Goal: Information Seeking & Learning: Learn about a topic

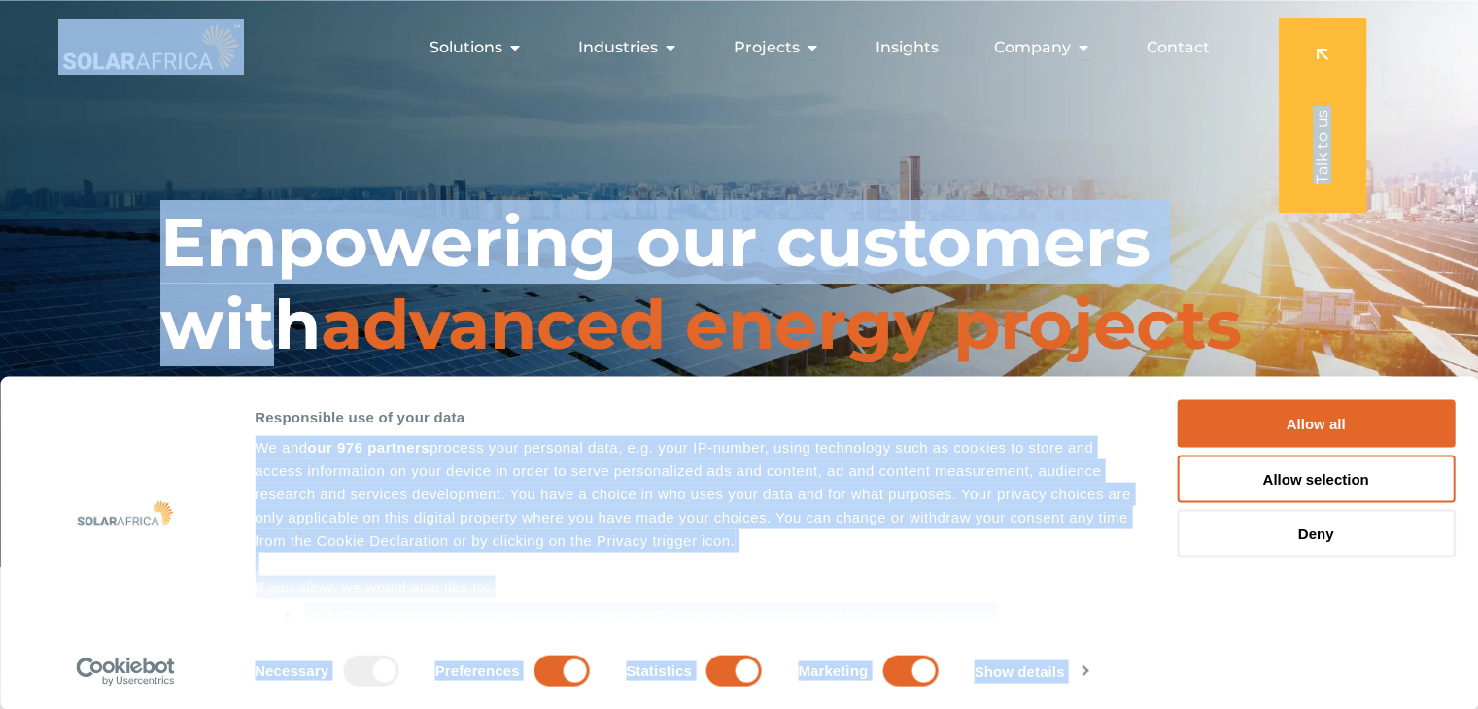
drag, startPoint x: 396, startPoint y: 331, endPoint x: 847, endPoint y: 390, distance: 454.6
click at [793, 406] on div "Responsible use of your data" at bounding box center [694, 416] width 878 height 23
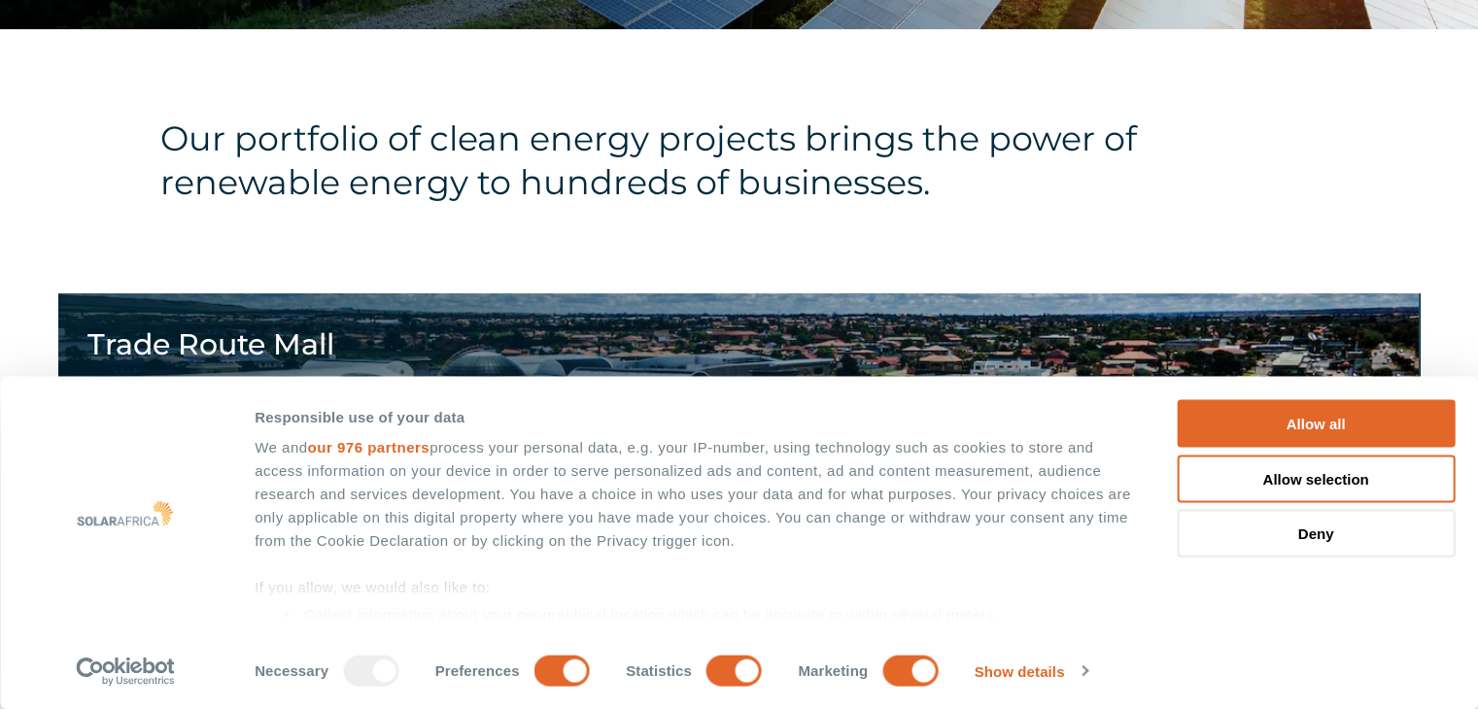
scroll to position [583, 0]
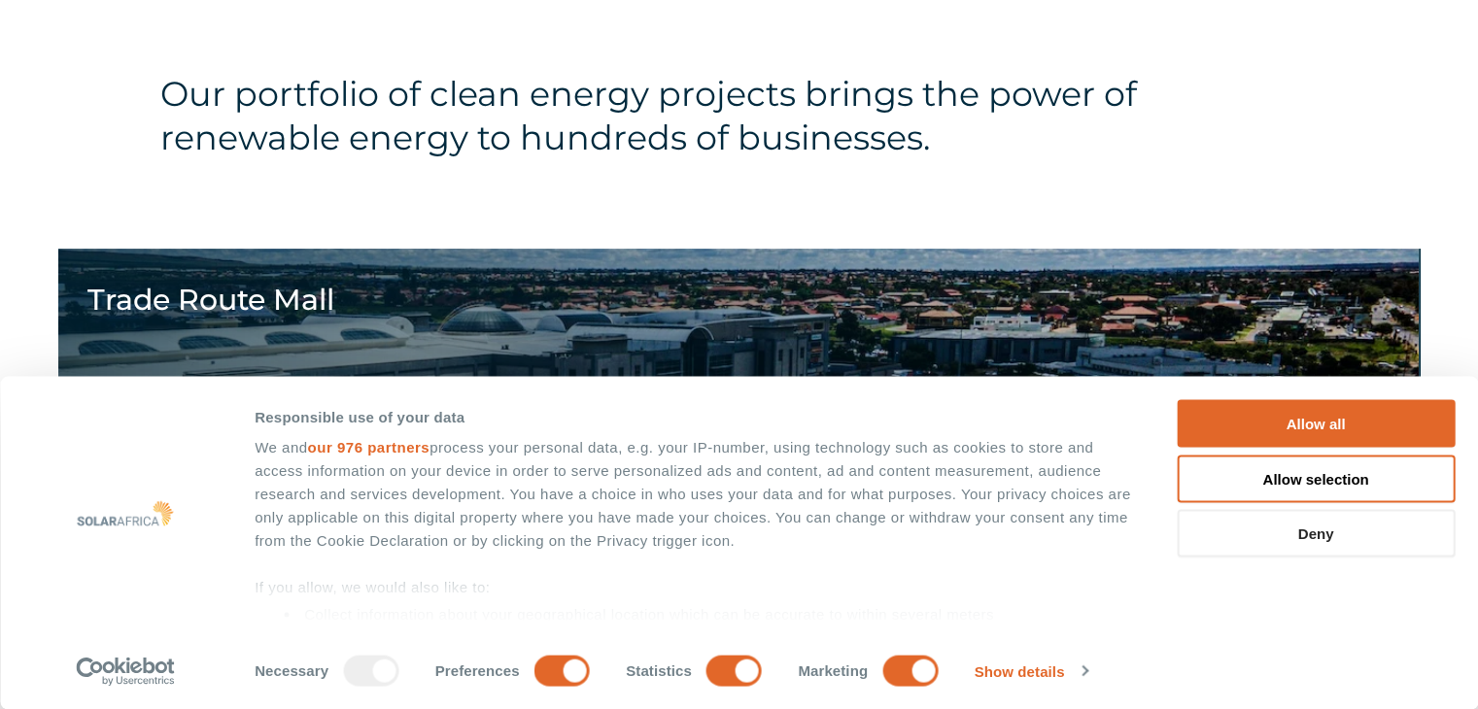
click at [1307, 524] on button "Deny" at bounding box center [1316, 534] width 278 height 48
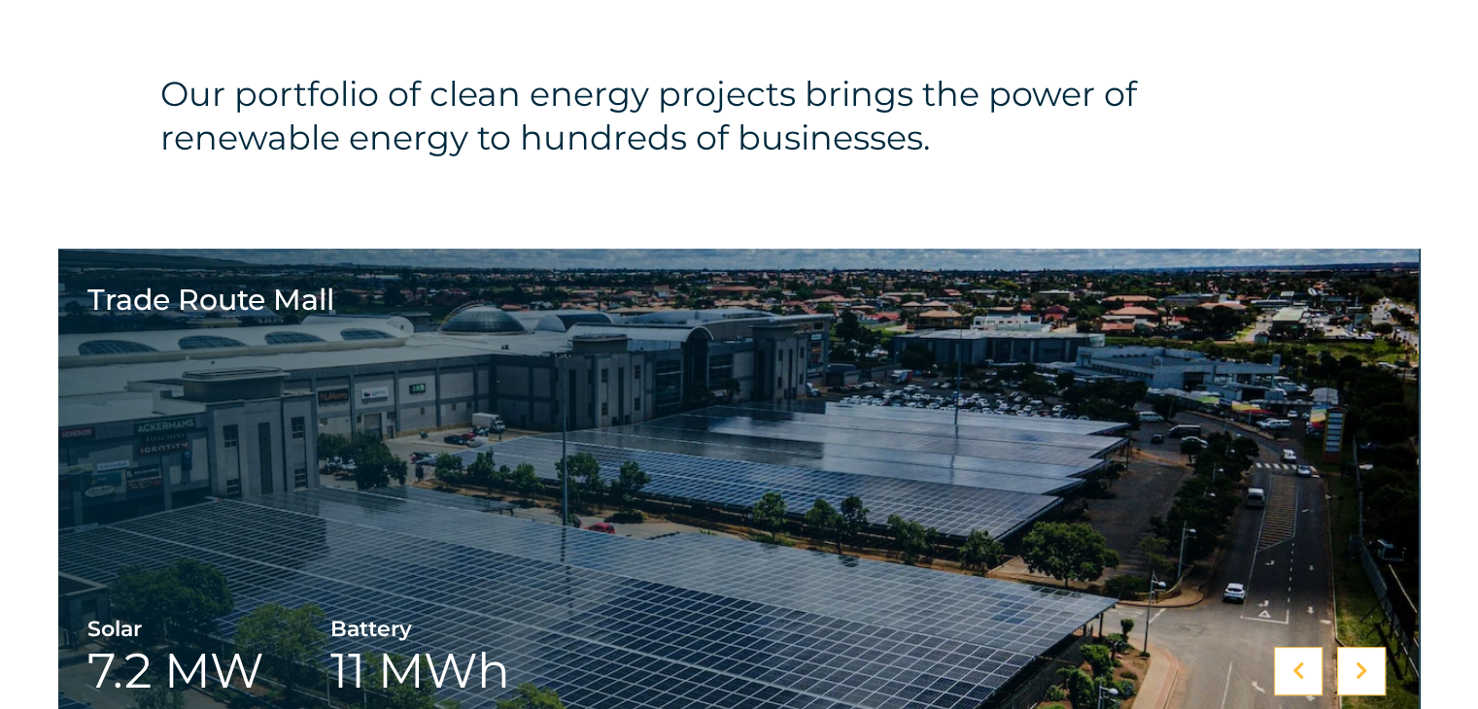
click at [44, 156] on div "Our portfolio of clean energy projects brings the power of renewable energy to …" at bounding box center [739, 116] width 1478 height 264
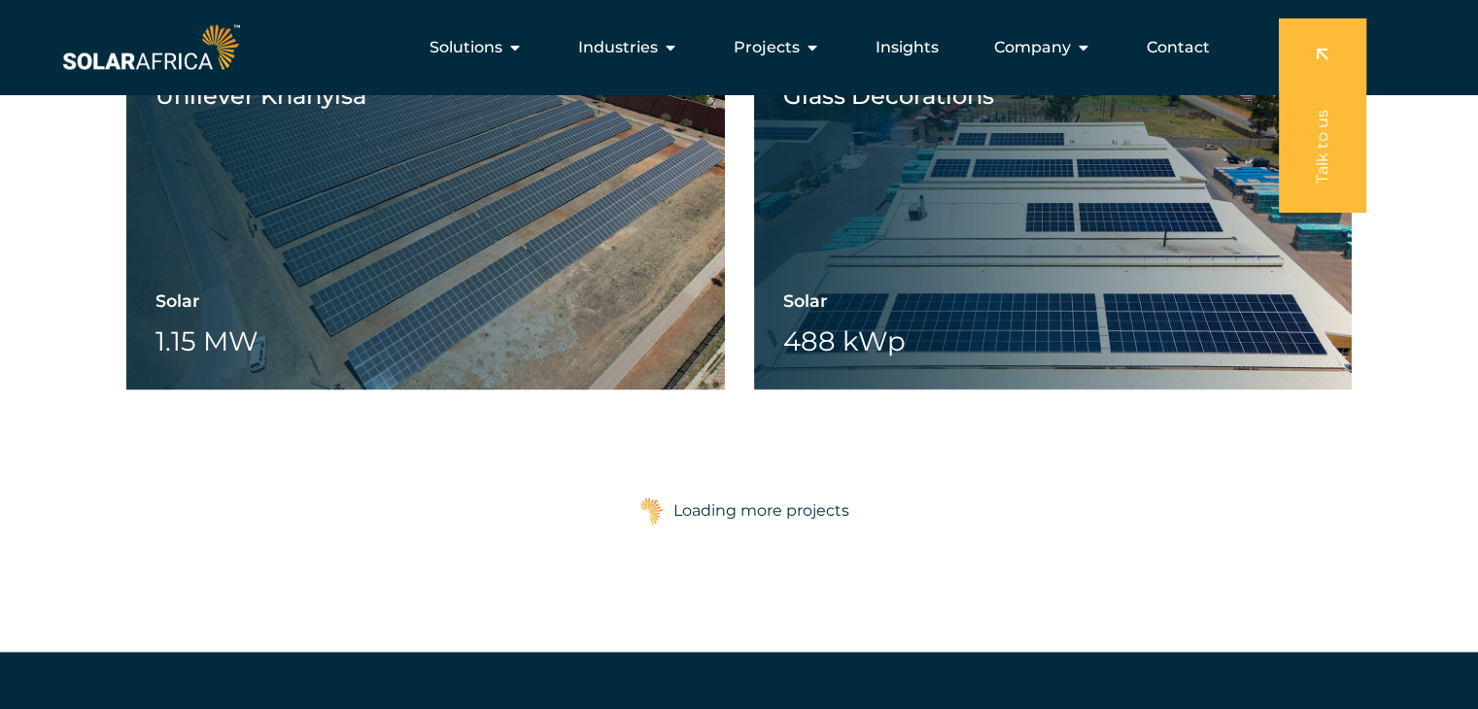
scroll to position [2915, 0]
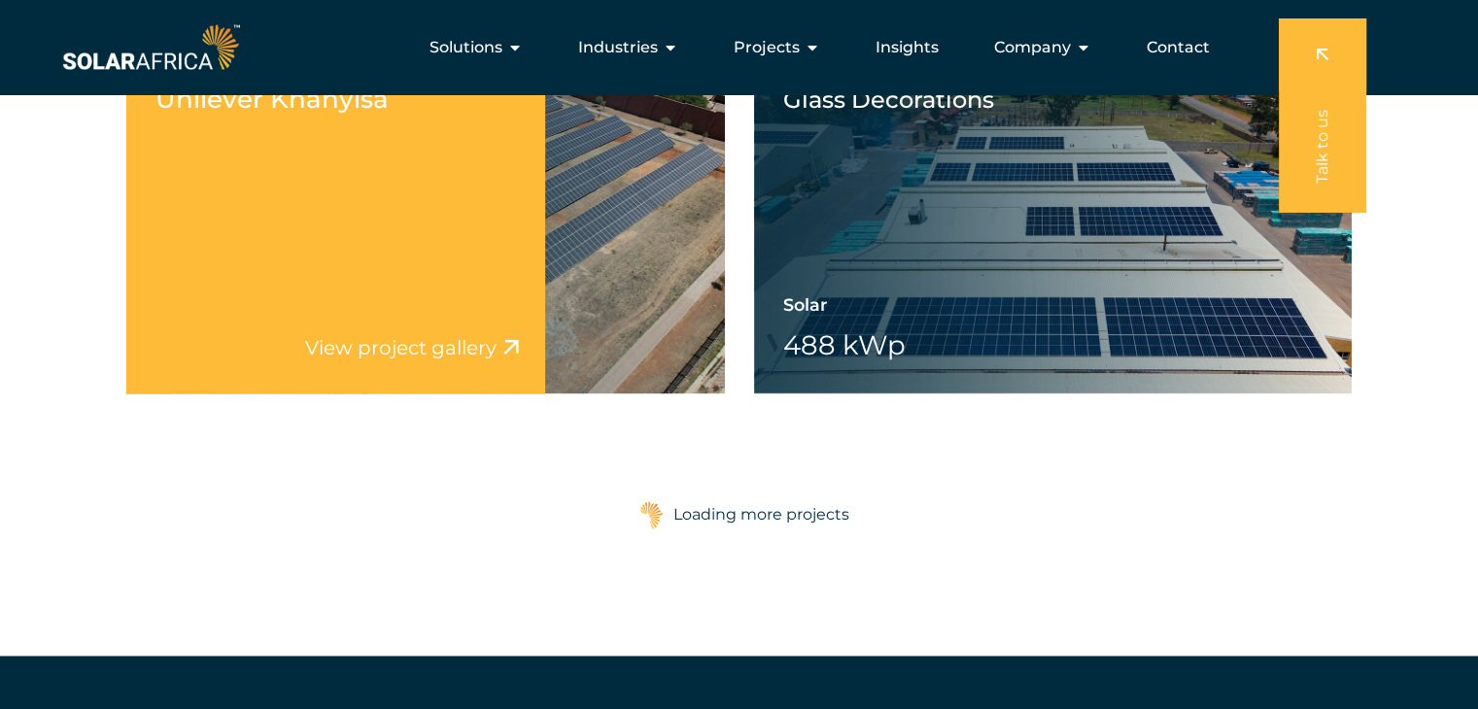
click at [451, 337] on link "View project gallery" at bounding box center [400, 347] width 191 height 23
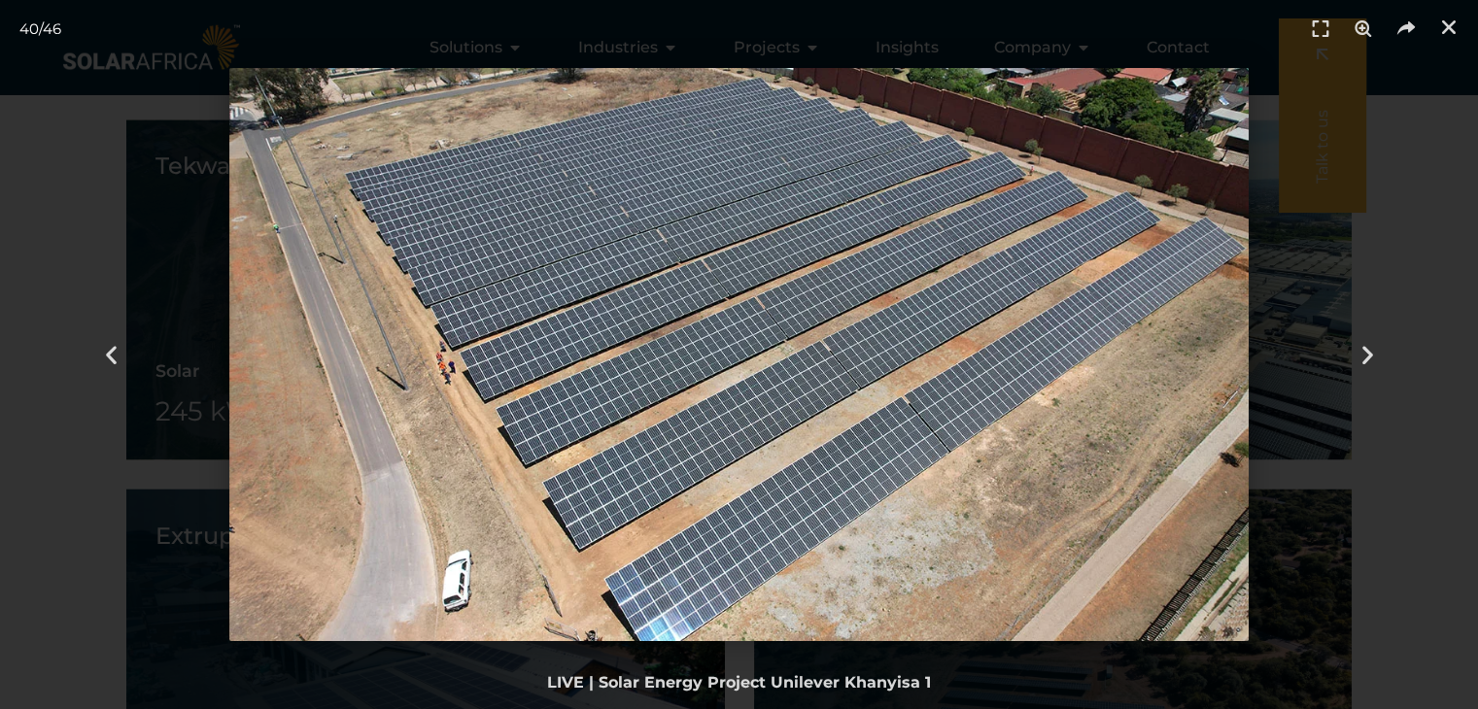
scroll to position [3012, 0]
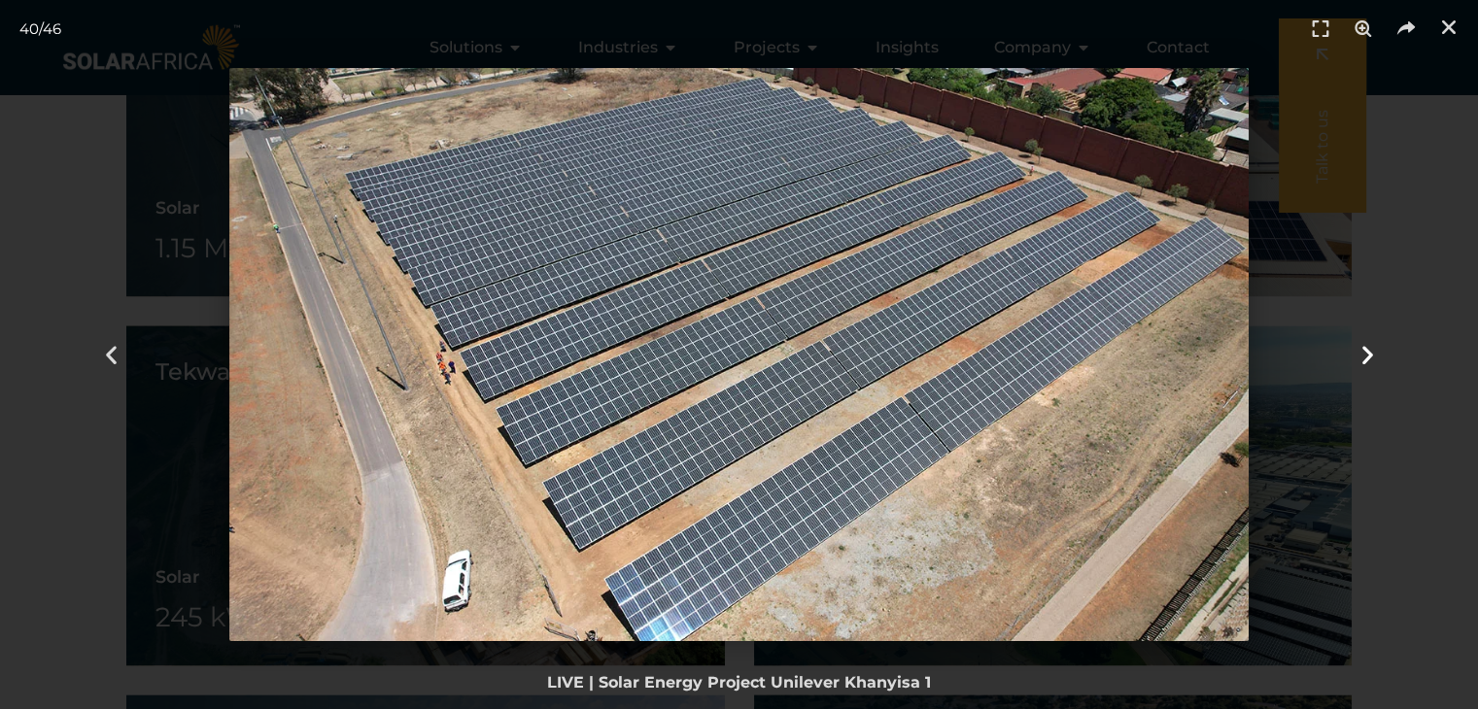
click at [1360, 349] on icon "Next slide" at bounding box center [1366, 355] width 24 height 24
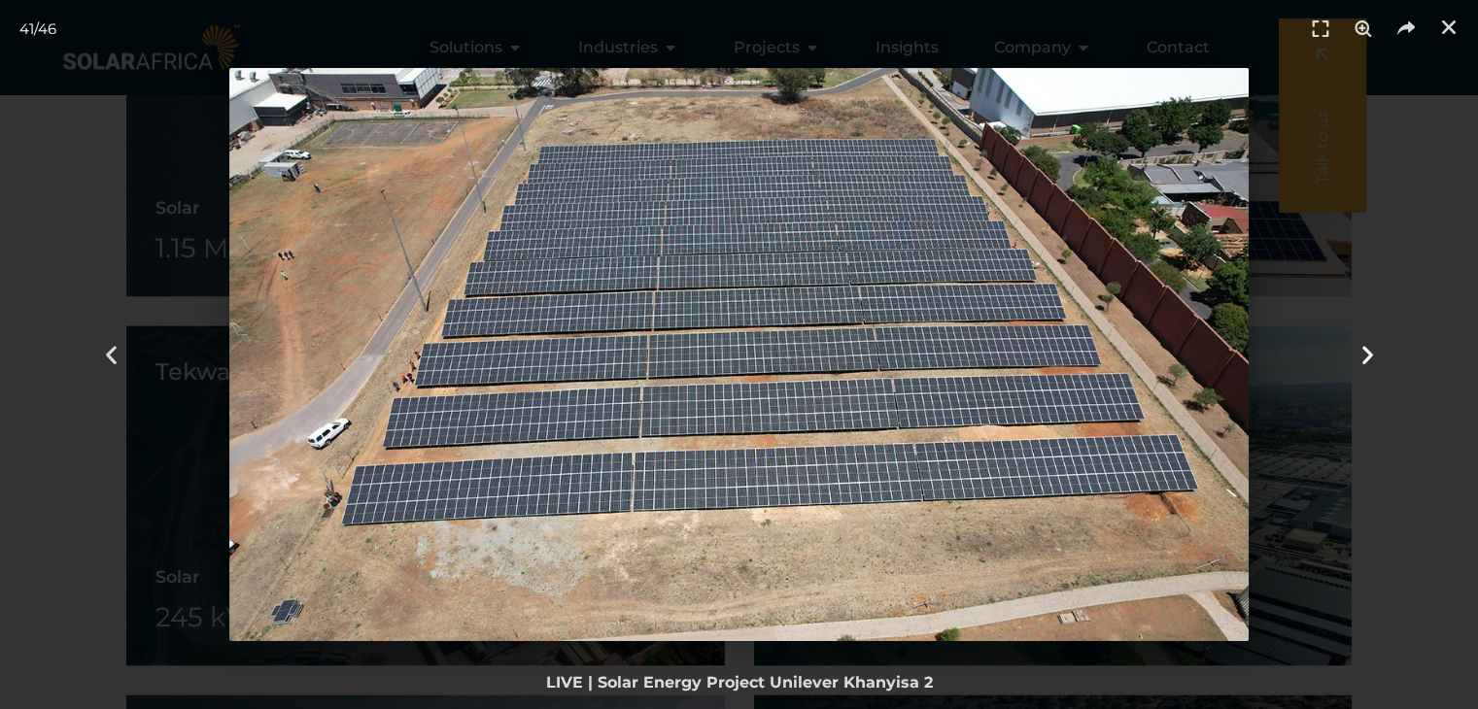
click at [1356, 347] on icon "Next slide" at bounding box center [1366, 355] width 24 height 24
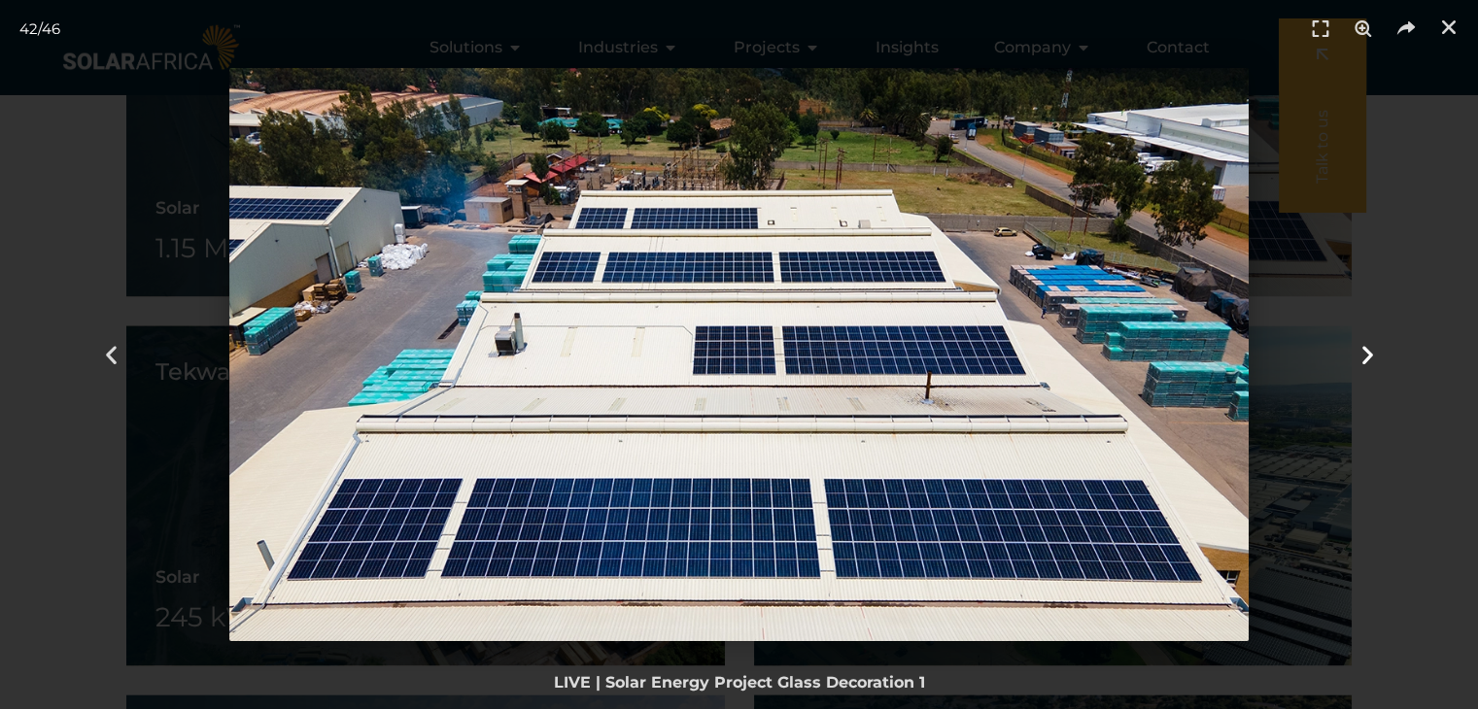
click at [1356, 347] on icon "Next slide" at bounding box center [1366, 355] width 24 height 24
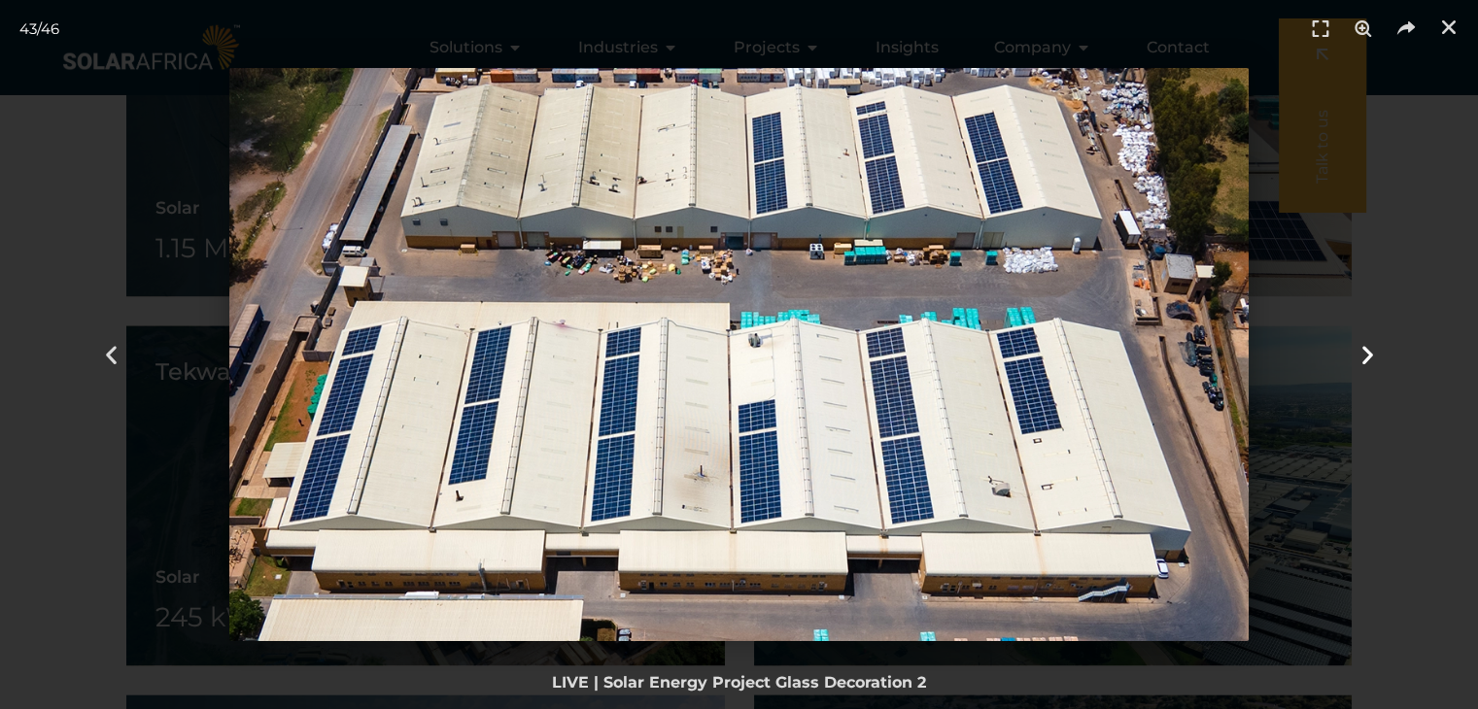
click at [1356, 347] on icon "Next slide" at bounding box center [1366, 355] width 24 height 24
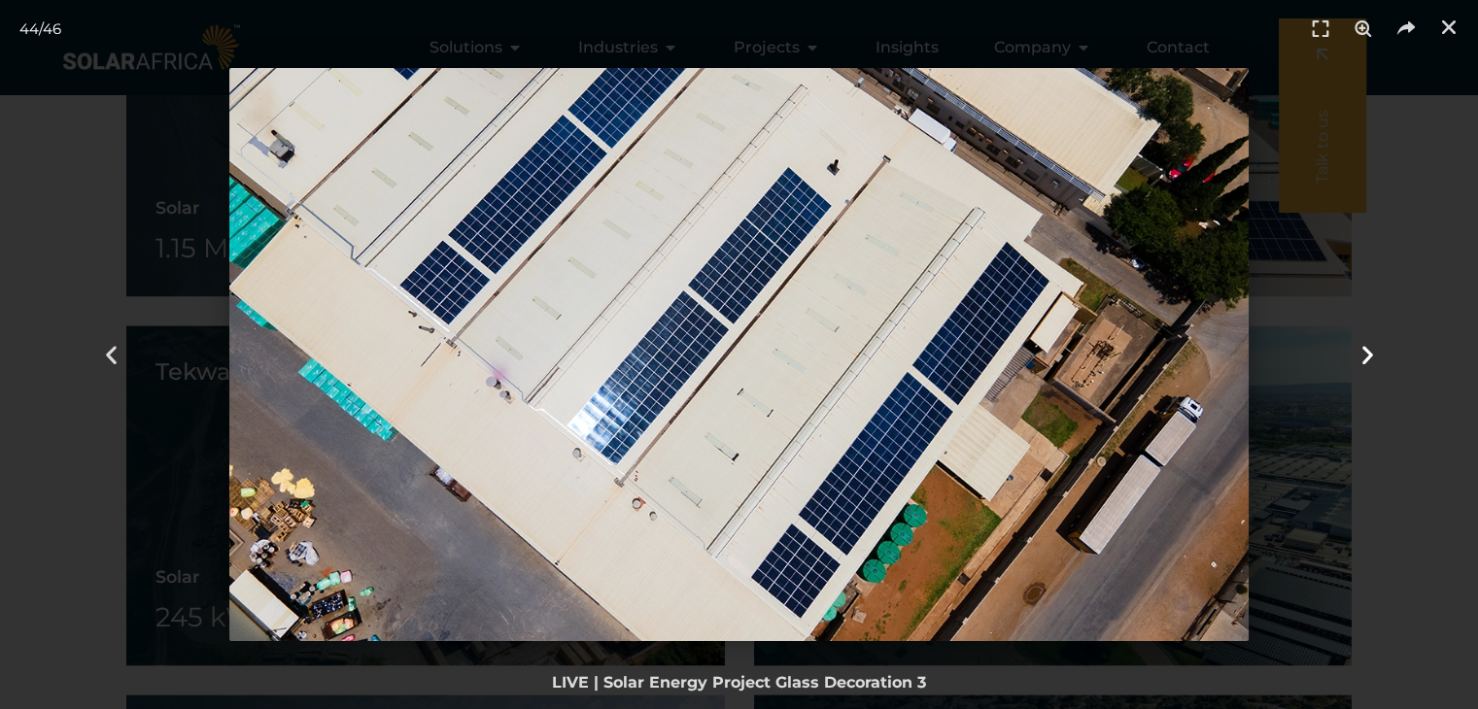
click at [1356, 347] on icon "Next slide" at bounding box center [1366, 355] width 24 height 24
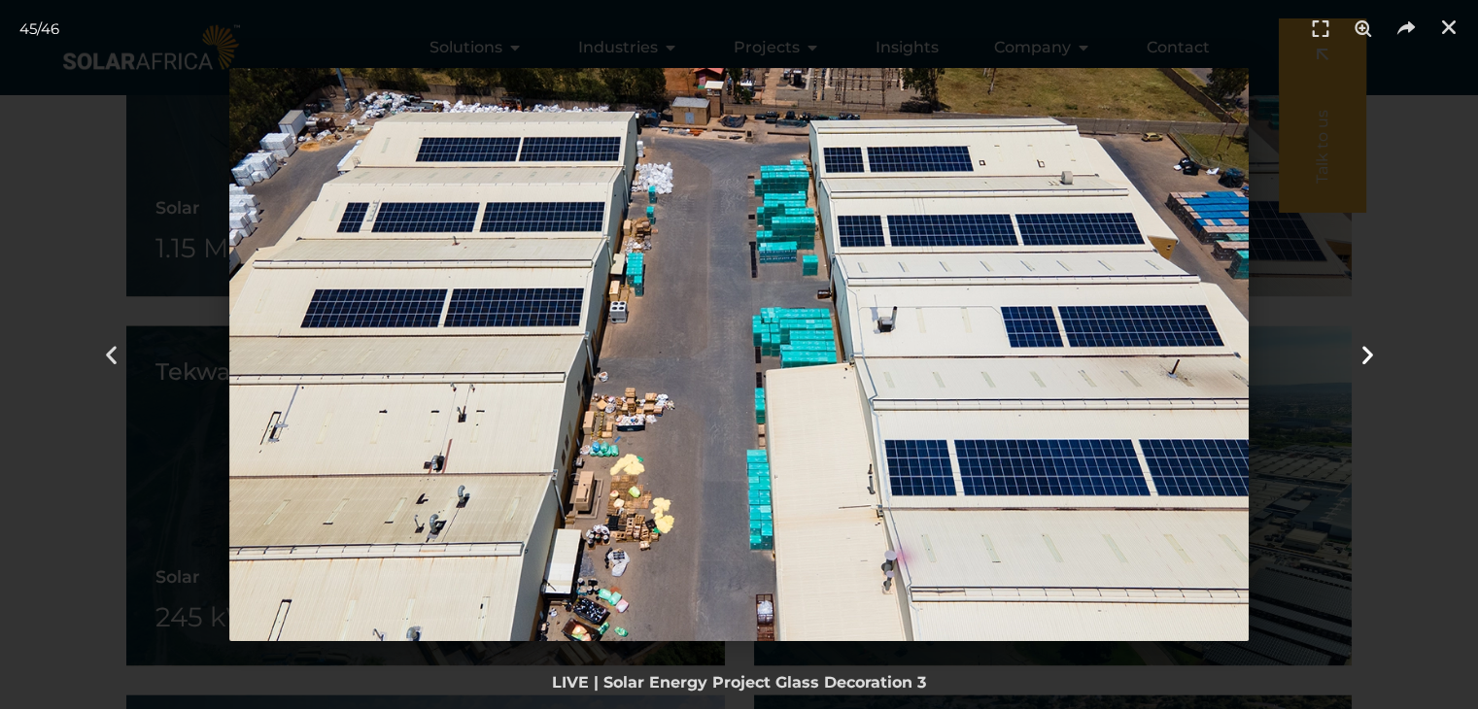
click at [1356, 347] on icon "Next slide" at bounding box center [1366, 355] width 24 height 24
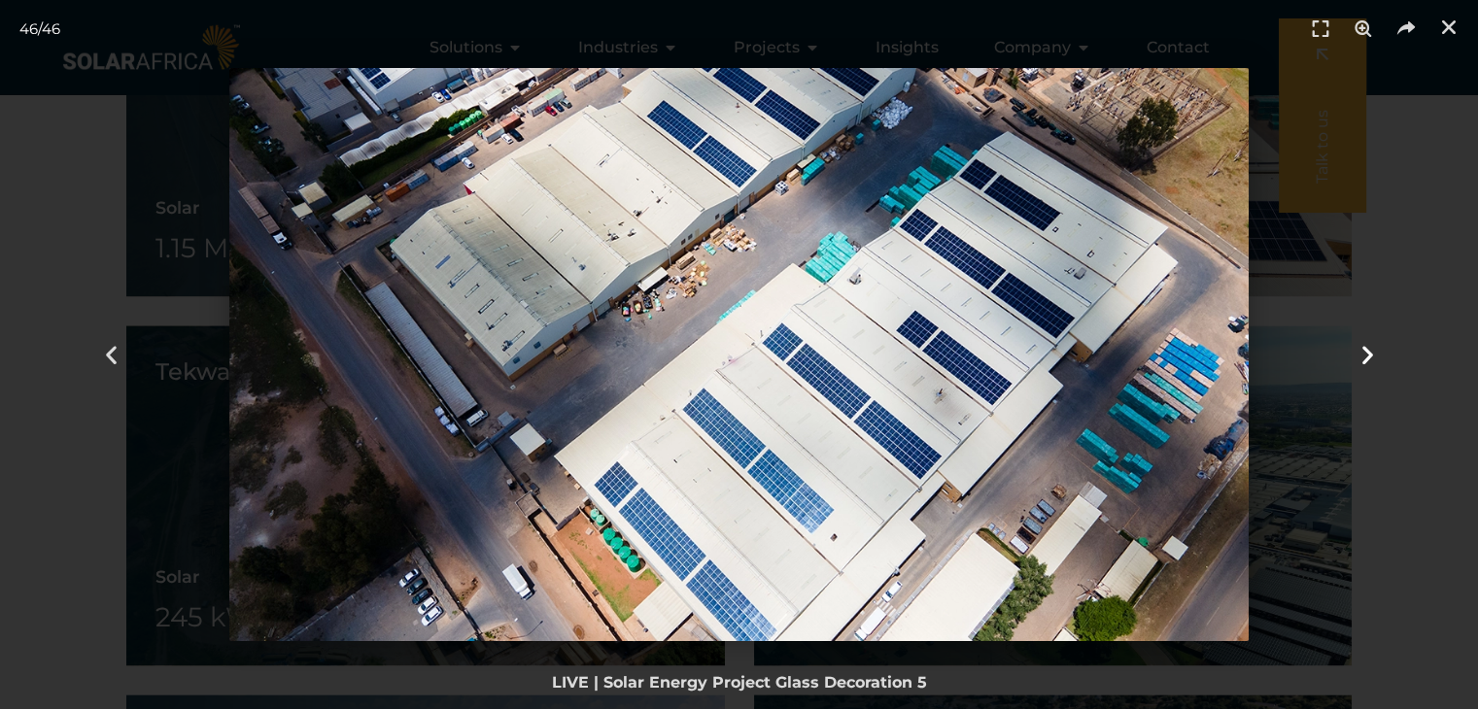
click at [1395, 265] on div "Next" at bounding box center [1367, 354] width 222 height 709
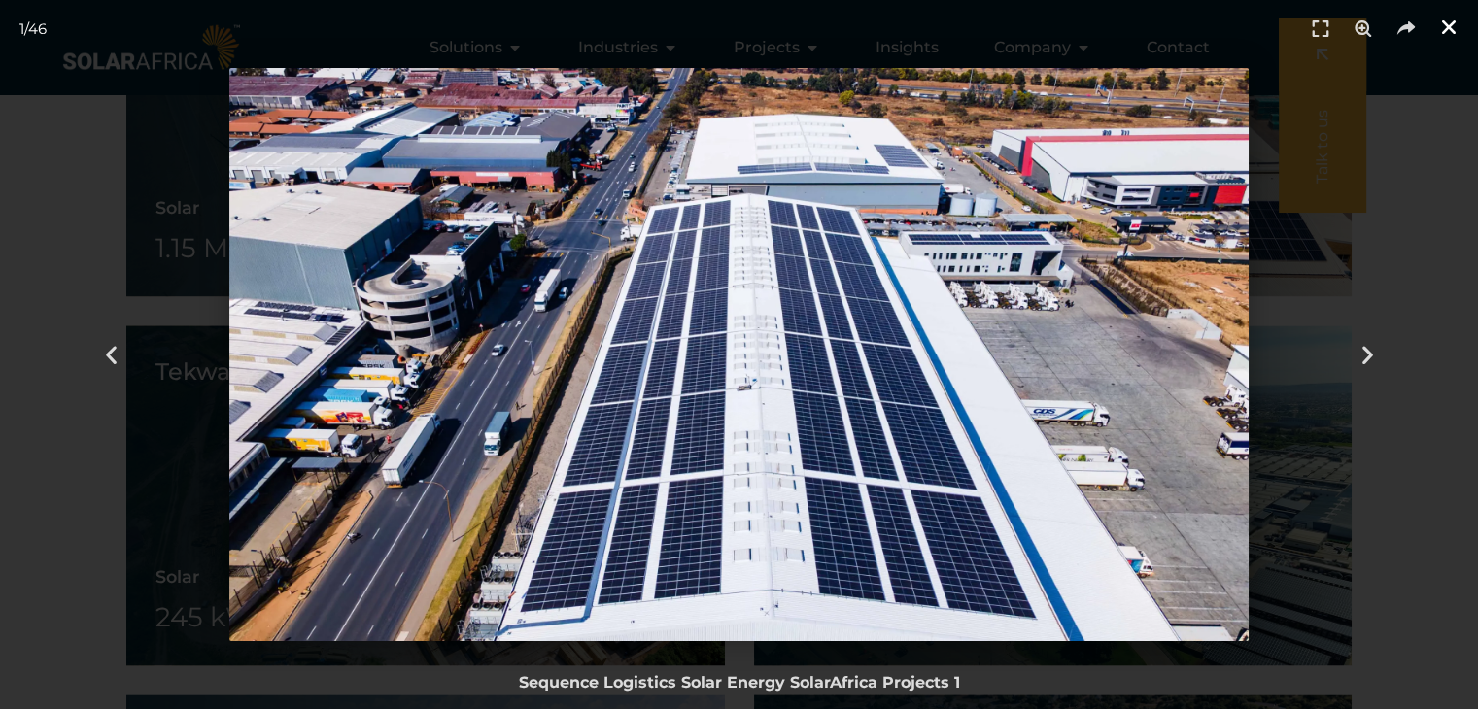
click at [1454, 34] on icon "Close (Esc)" at bounding box center [1448, 26] width 19 height 19
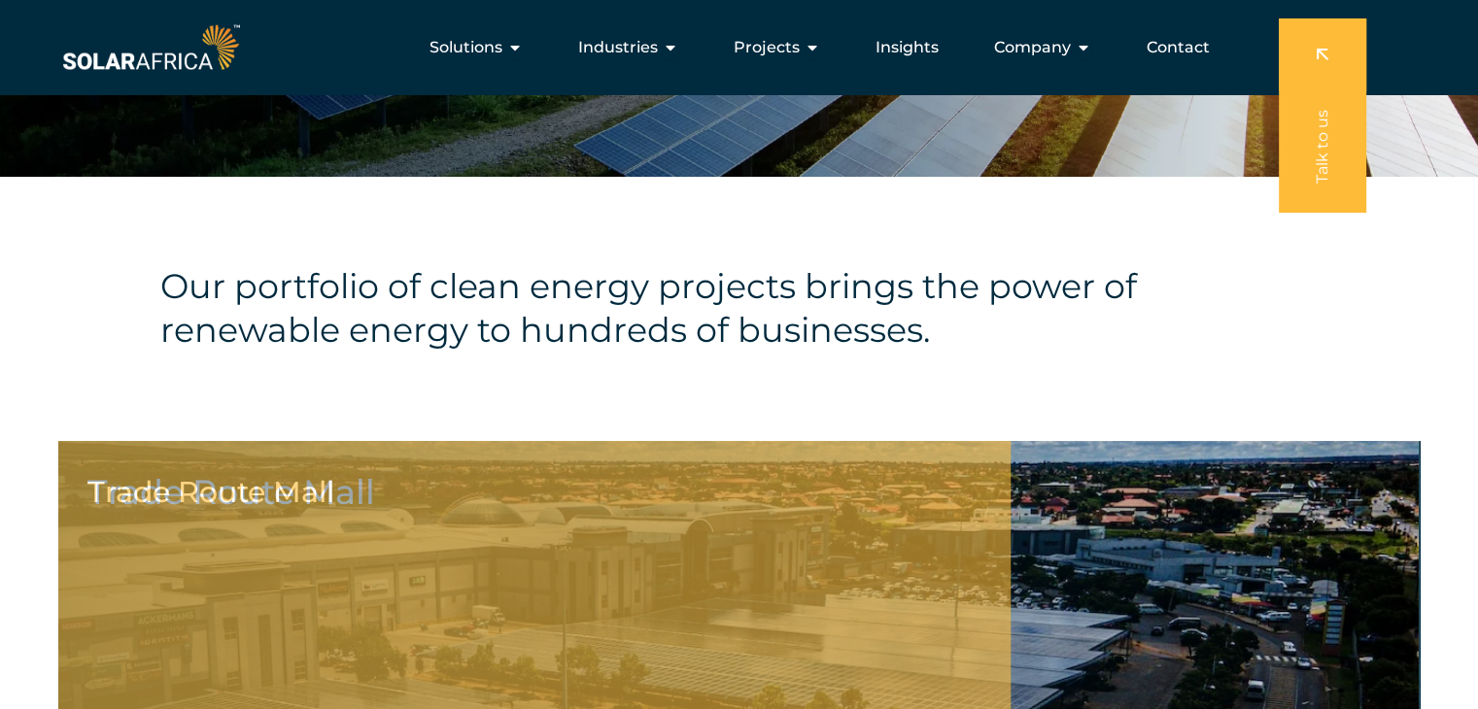
scroll to position [389, 0]
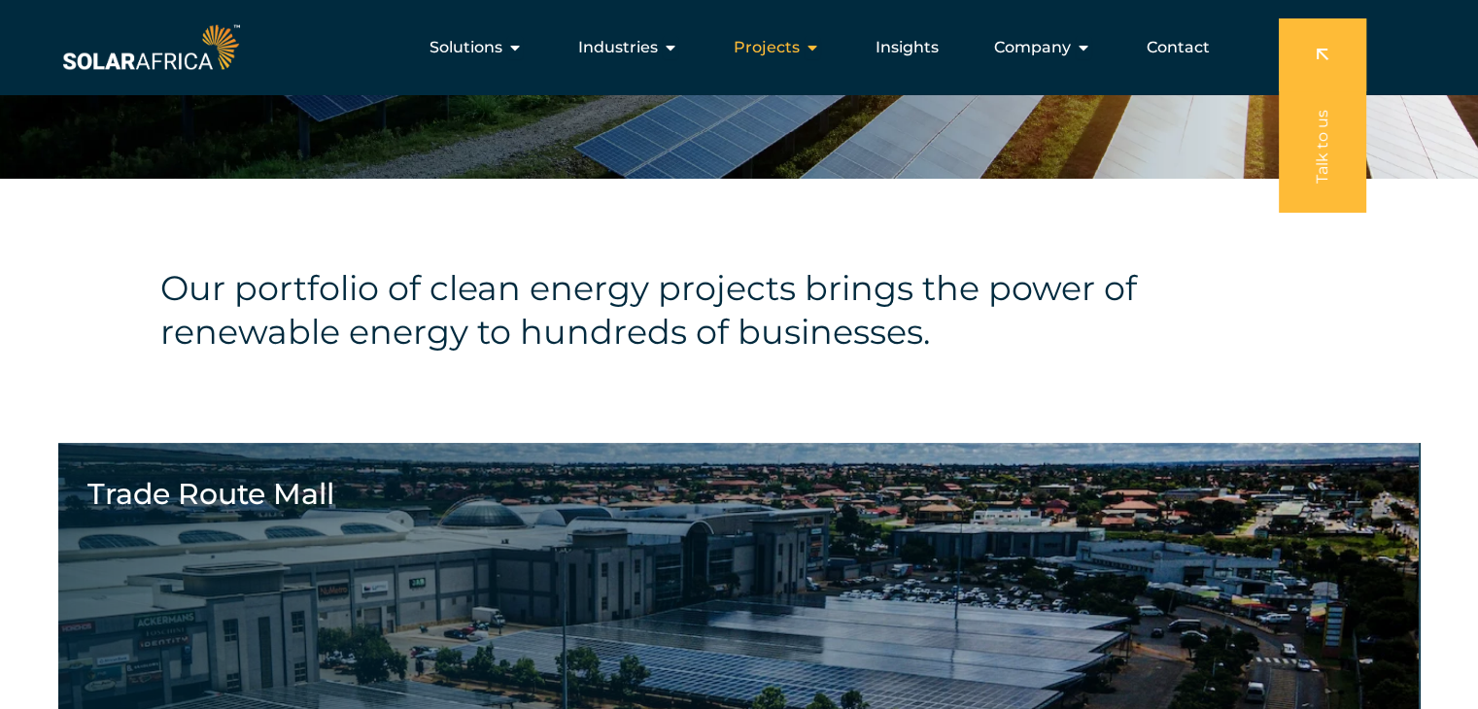
click at [805, 51] on icon "Menu" at bounding box center [813, 48] width 16 height 16
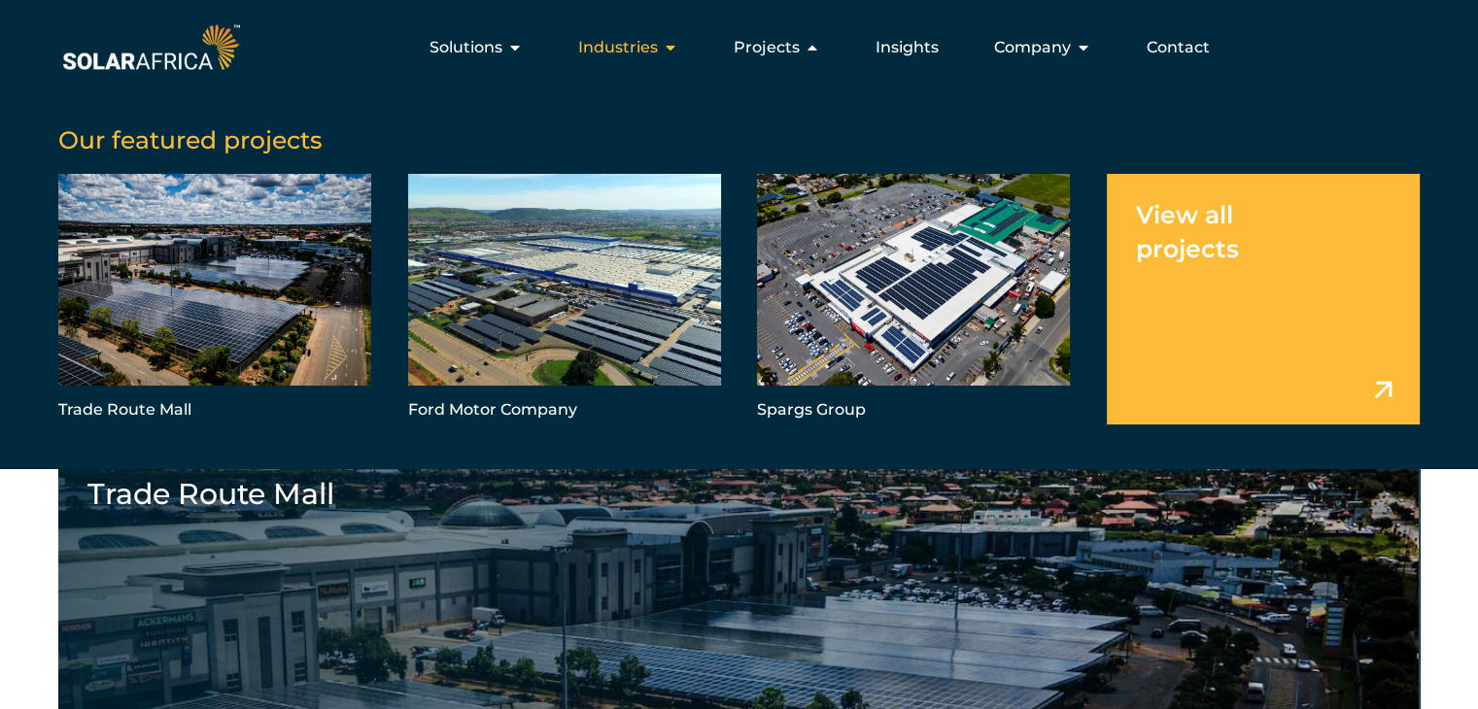
click at [644, 32] on div "Industries Close Industries Open Industries" at bounding box center [628, 47] width 131 height 39
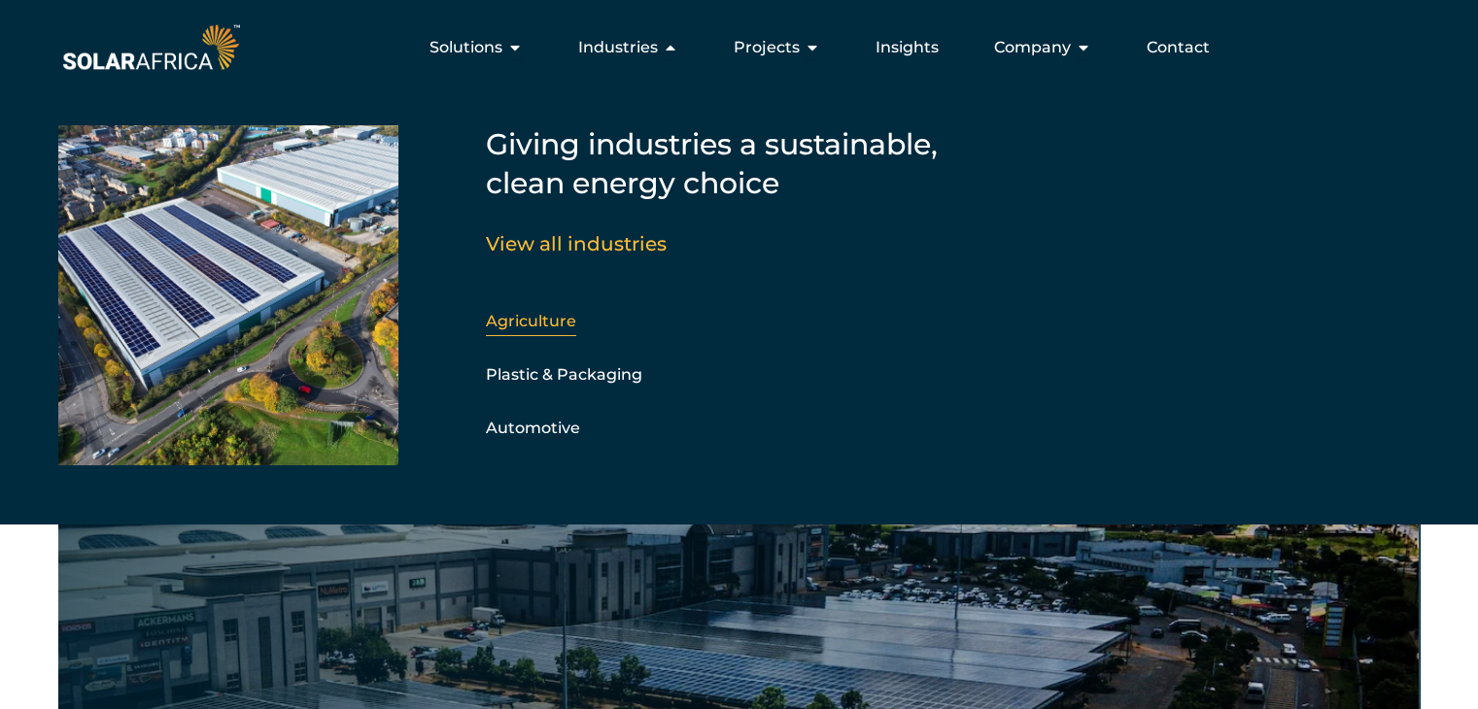
click at [530, 325] on link "Agriculture" at bounding box center [531, 321] width 90 height 18
